Goal: Obtain resource: Obtain resource

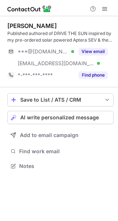
scroll to position [161, 118]
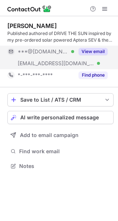
click at [98, 49] on button "View email" at bounding box center [93, 51] width 29 height 7
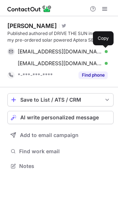
click at [103, 52] on span at bounding box center [104, 52] width 6 height 6
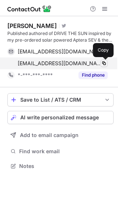
click at [105, 65] on span at bounding box center [104, 63] width 6 height 6
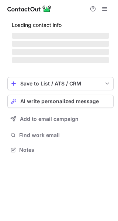
scroll to position [143, 118]
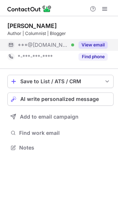
click at [98, 45] on button "View email" at bounding box center [93, 44] width 29 height 7
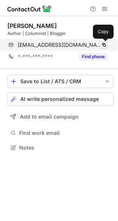
click at [104, 45] on span at bounding box center [104, 45] width 6 height 6
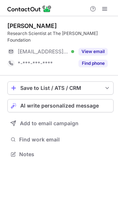
scroll to position [143, 118]
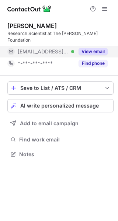
click at [95, 48] on button "View email" at bounding box center [93, 51] width 29 height 7
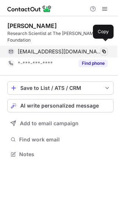
click at [104, 49] on span at bounding box center [104, 52] width 6 height 6
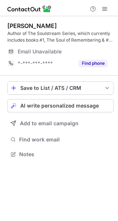
scroll to position [149, 118]
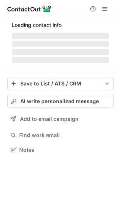
scroll to position [143, 118]
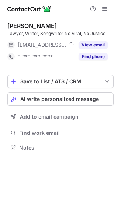
click at [98, 46] on button "View email" at bounding box center [93, 44] width 29 height 7
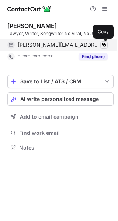
click at [104, 45] on span at bounding box center [104, 45] width 6 height 6
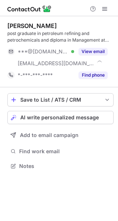
scroll to position [161, 118]
click at [98, 45] on div "Mr Rajasekhar polapragada post graduate in petroleum refining and petrochemical…" at bounding box center [60, 51] width 106 height 59
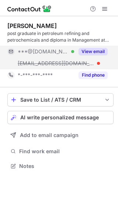
click at [98, 48] on div "View email" at bounding box center [91, 52] width 34 height 12
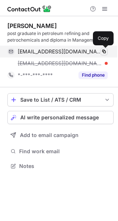
click at [102, 52] on span at bounding box center [104, 52] width 6 height 6
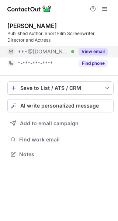
scroll to position [149, 118]
click at [93, 49] on button "View email" at bounding box center [93, 51] width 29 height 7
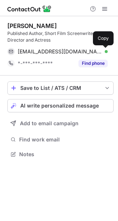
click at [104, 52] on span at bounding box center [104, 52] width 6 height 6
